Goal: Find specific page/section: Find specific page/section

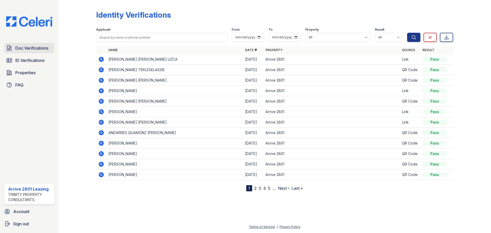
click at [35, 46] on span "Doc Verifications" at bounding box center [31, 48] width 33 height 6
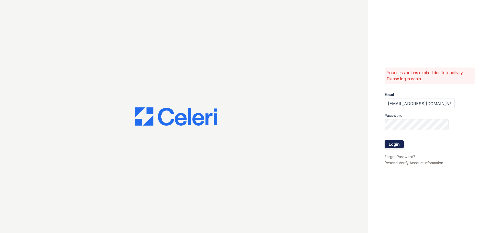
click at [393, 143] on button "Login" at bounding box center [394, 144] width 19 height 8
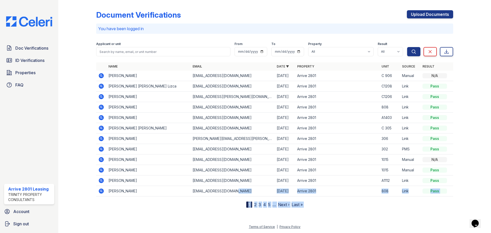
drag, startPoint x: 467, startPoint y: 97, endPoint x: 249, endPoint y: 195, distance: 239.6
click at [249, 195] on div "Document Verifications Upload Documents You have been logged in Filter Applican…" at bounding box center [275, 108] width 416 height 216
click at [192, 218] on div at bounding box center [275, 220] width 416 height 8
